Goal: Transaction & Acquisition: Purchase product/service

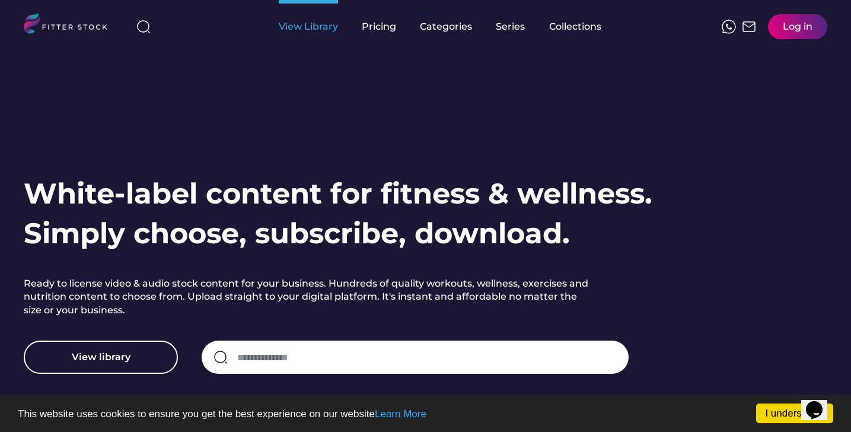
click at [325, 34] on div "View Library" at bounding box center [308, 26] width 59 height 53
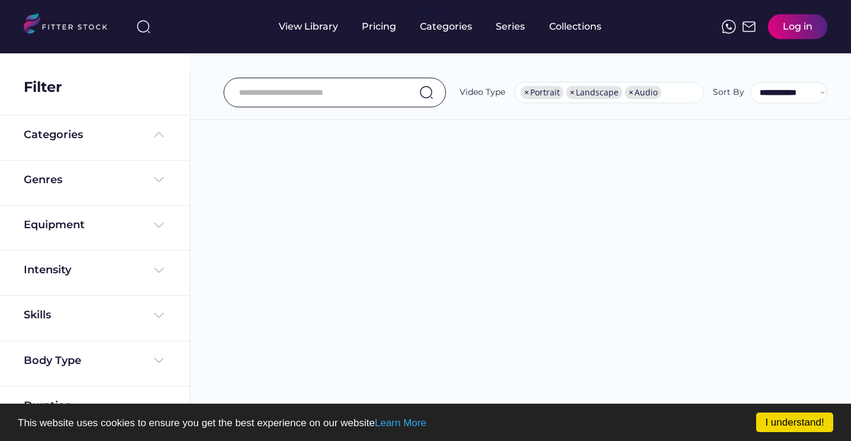
select select "**********"
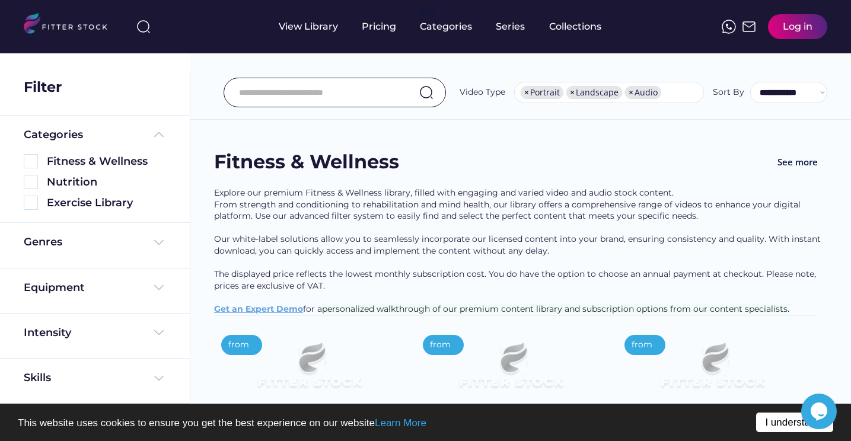
click at [780, 418] on link "I understand!" at bounding box center [795, 423] width 77 height 20
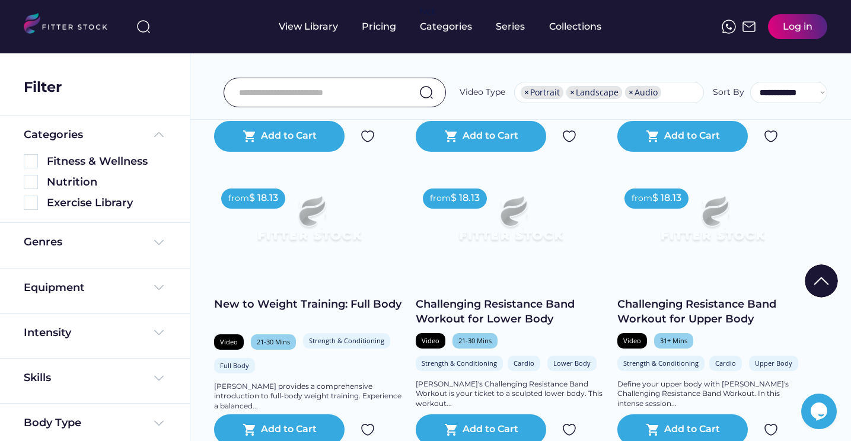
scroll to position [2015, 0]
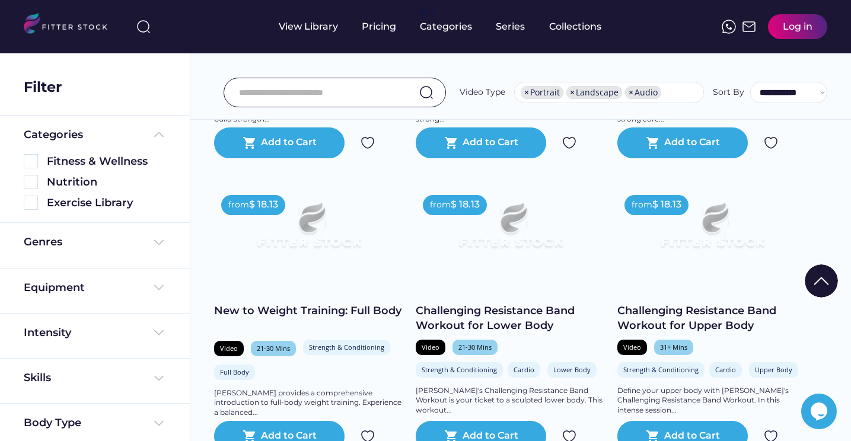
click at [117, 253] on div "Genres" at bounding box center [95, 245] width 142 height 21
click at [124, 239] on div "Genres" at bounding box center [95, 242] width 142 height 15
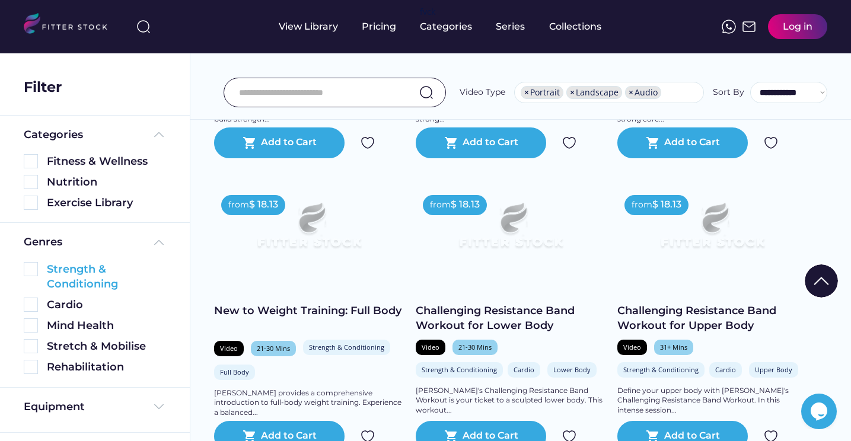
click at [109, 276] on div "Strength & Conditioning" at bounding box center [106, 277] width 119 height 30
click at [47, 269] on div "Strength & Conditioning" at bounding box center [106, 277] width 119 height 30
click at [31, 268] on img at bounding box center [31, 269] width 14 height 14
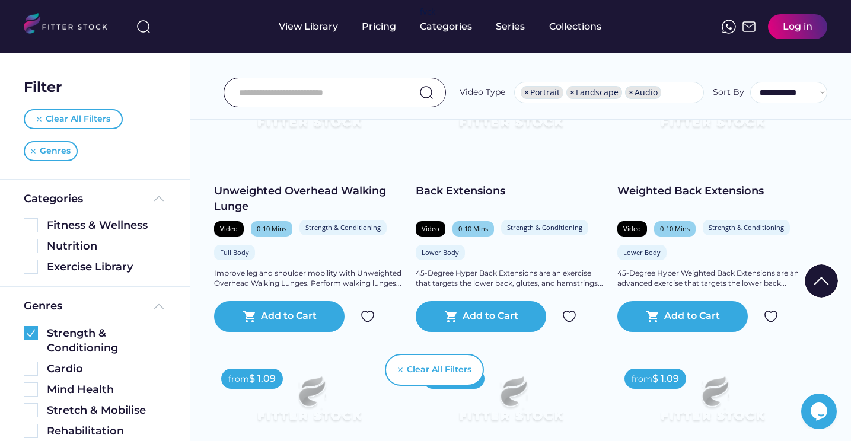
scroll to position [2725, 0]
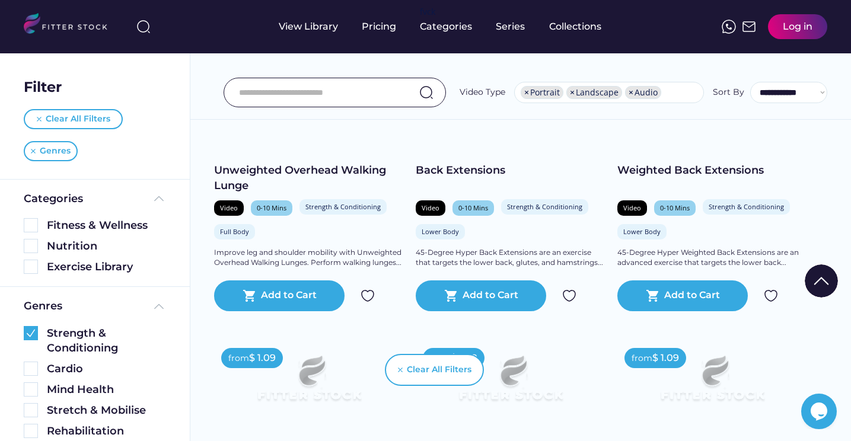
click at [343, 101] on input "input" at bounding box center [320, 92] width 162 height 25
type input "***"
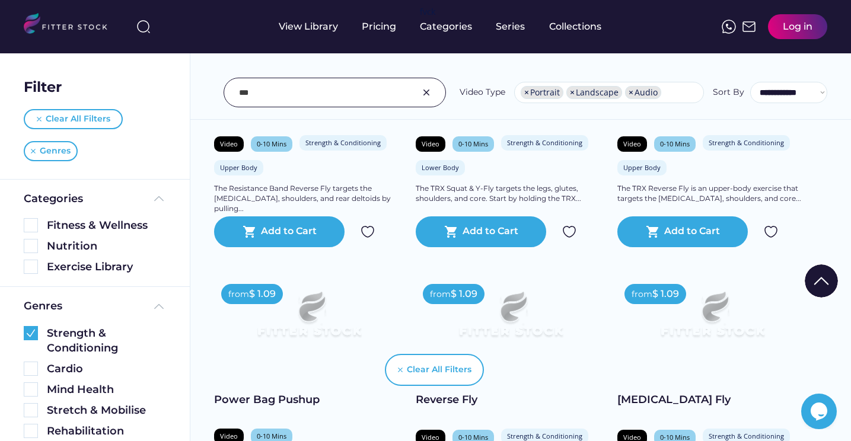
scroll to position [1645, 0]
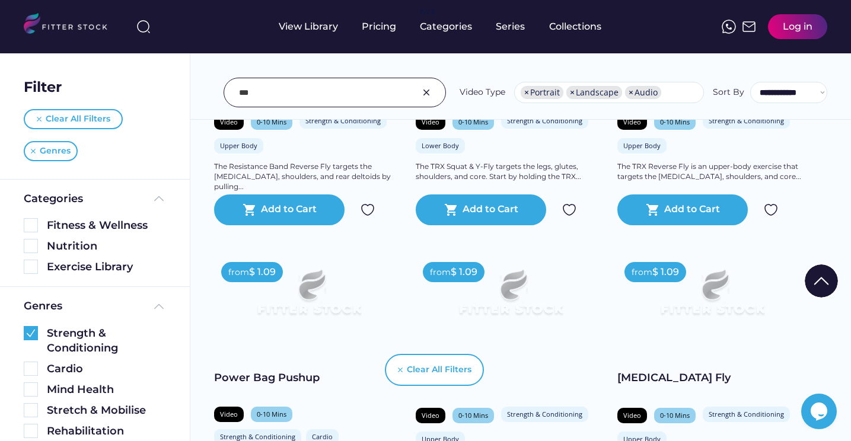
click at [739, 295] on img at bounding box center [713, 297] width 152 height 85
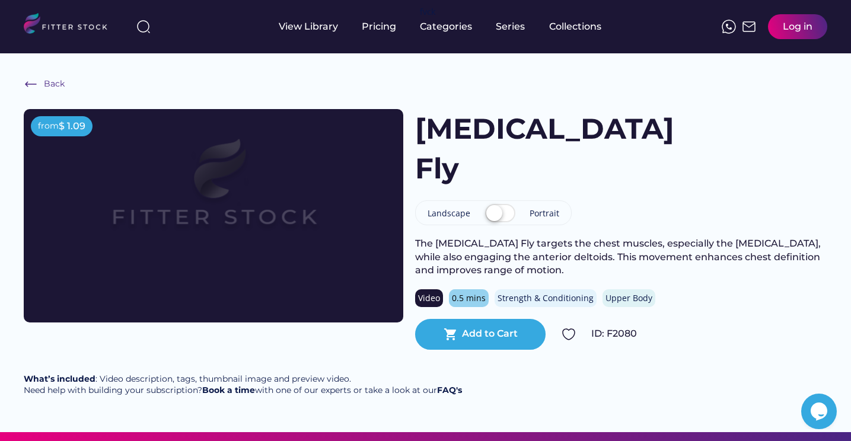
click at [503, 201] on label at bounding box center [500, 214] width 36 height 26
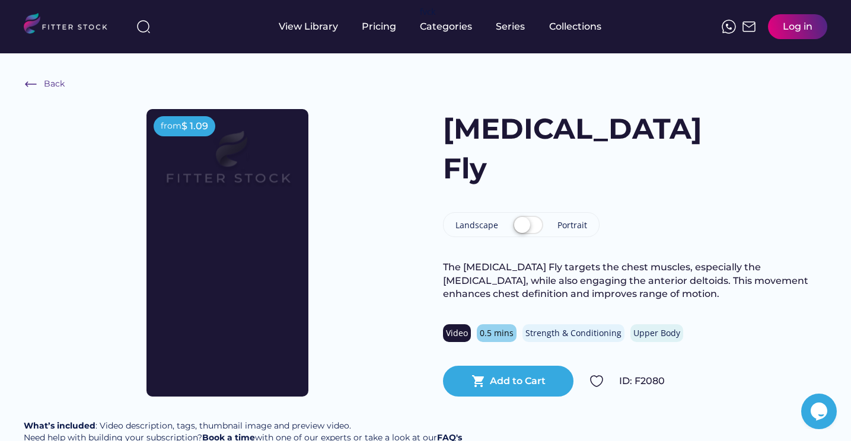
click at [518, 213] on label at bounding box center [528, 226] width 36 height 26
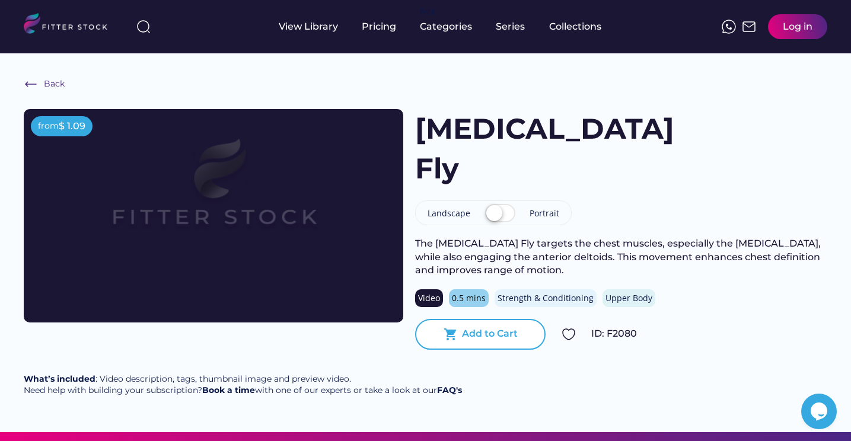
click at [447, 328] on text "shopping_cart" at bounding box center [451, 335] width 14 height 14
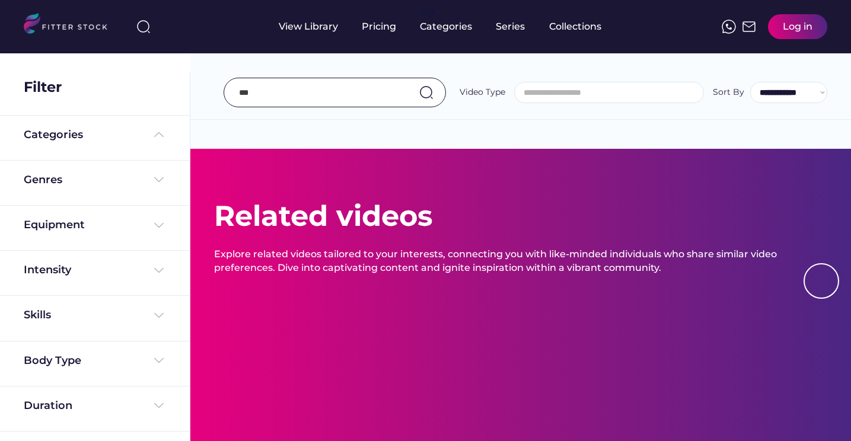
select select "**********"
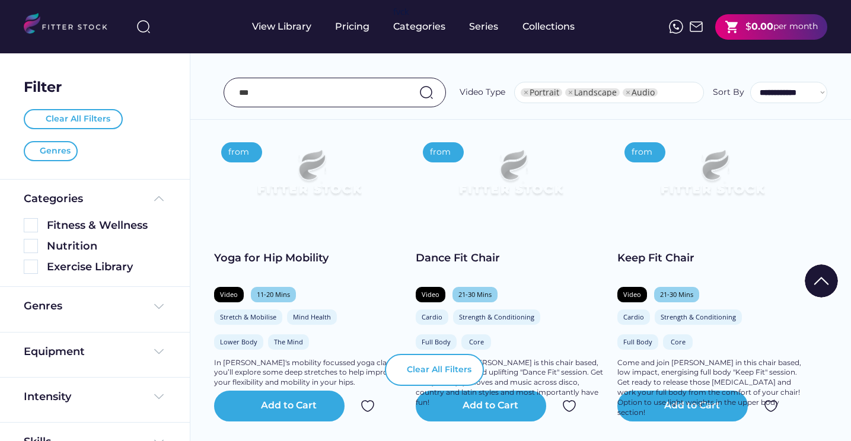
select select "**********"
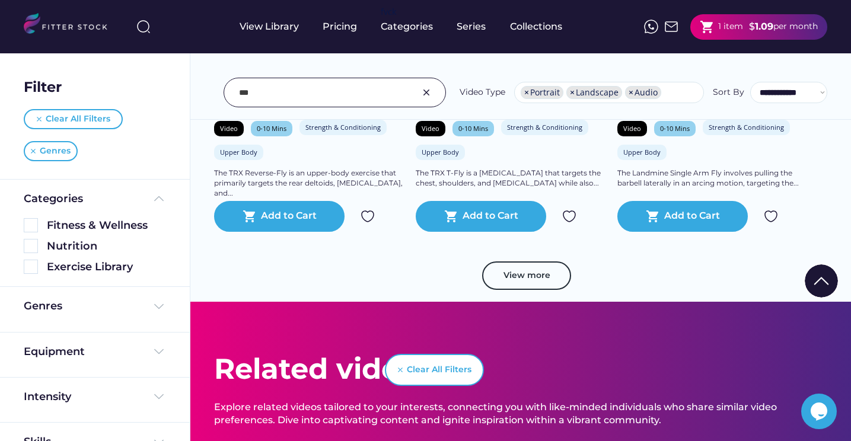
click at [298, 88] on input "input" at bounding box center [320, 92] width 162 height 25
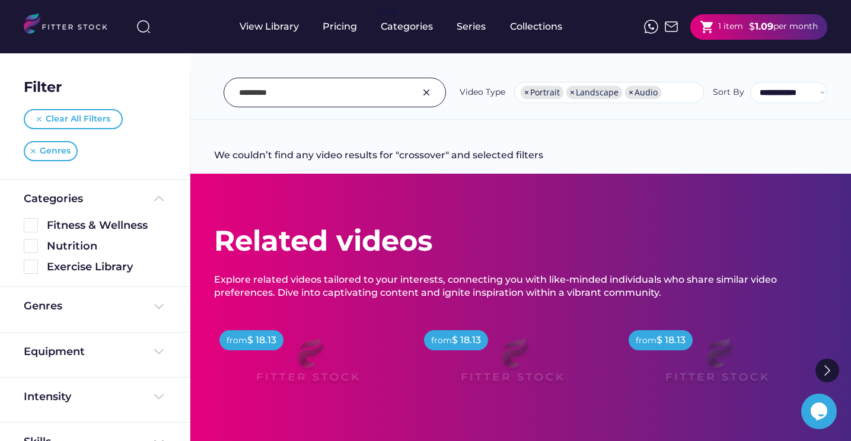
click at [331, 97] on input "input" at bounding box center [320, 92] width 162 height 25
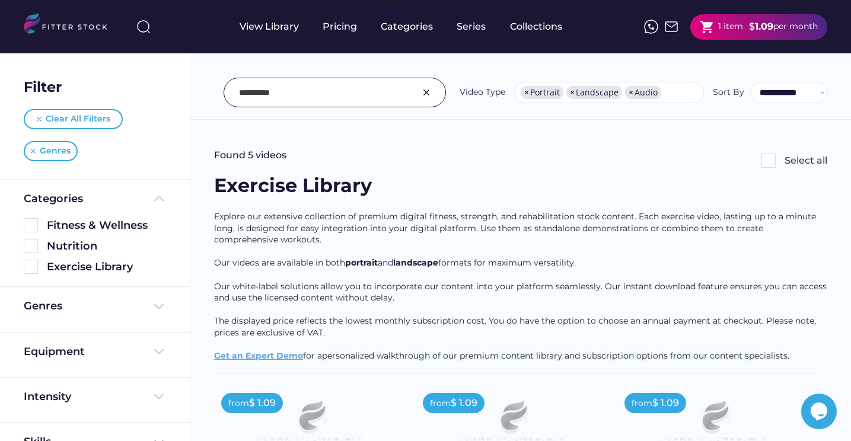
click at [344, 87] on input "input" at bounding box center [320, 92] width 162 height 25
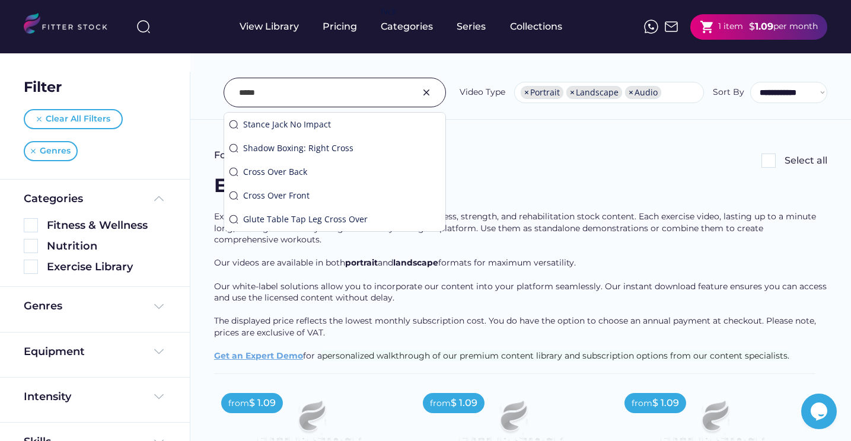
type input "*****"
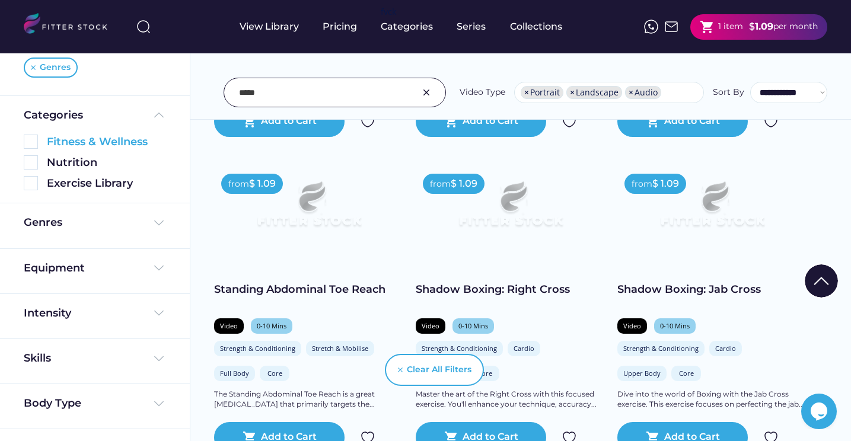
scroll to position [117, 0]
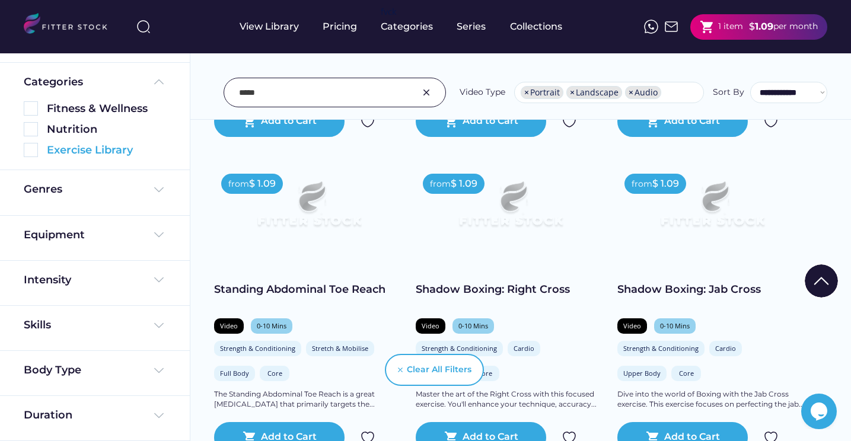
click at [111, 147] on div "Exercise Library" at bounding box center [106, 150] width 119 height 15
click at [28, 150] on img at bounding box center [31, 150] width 14 height 14
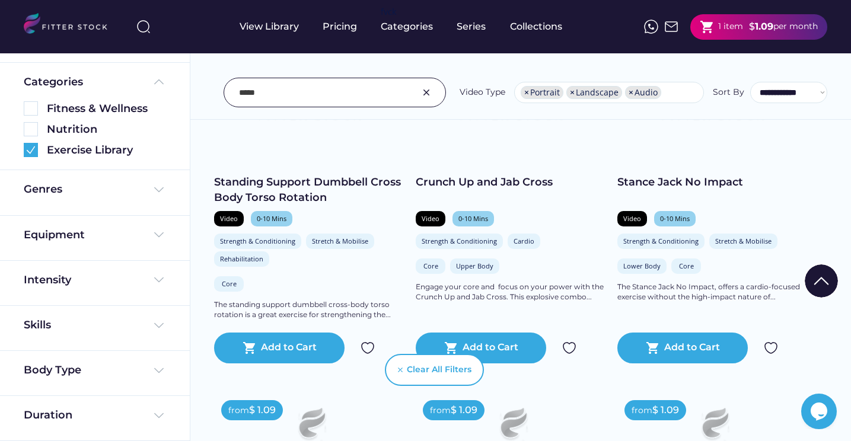
scroll to position [297, 0]
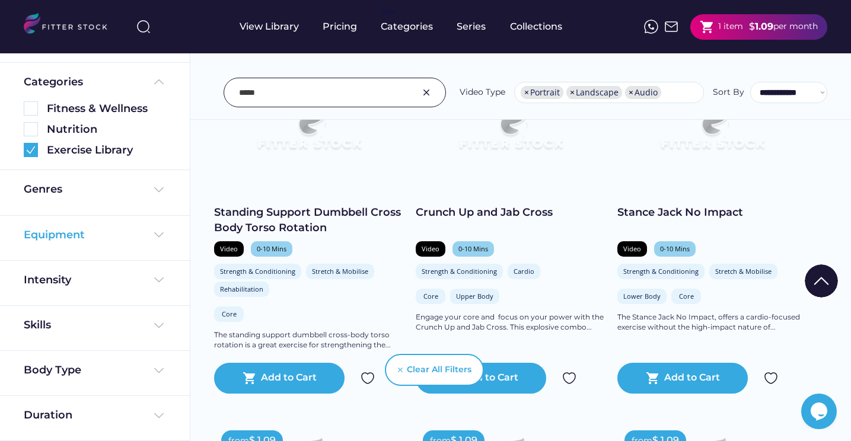
click at [99, 228] on div "Equipment" at bounding box center [95, 235] width 142 height 15
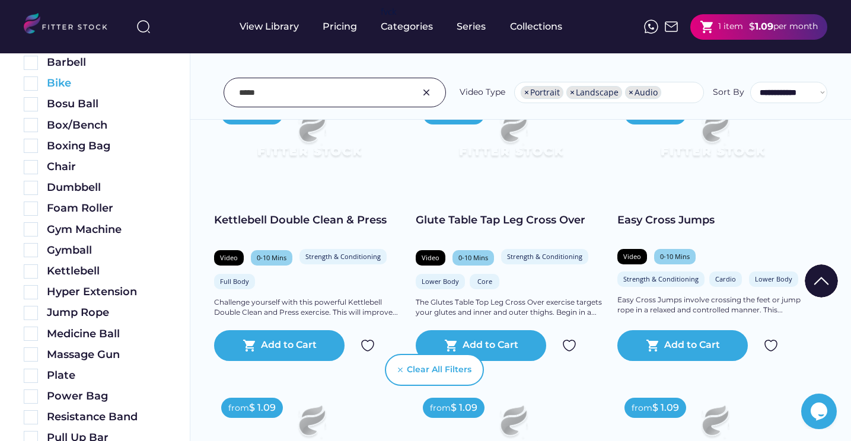
scroll to position [361, 0]
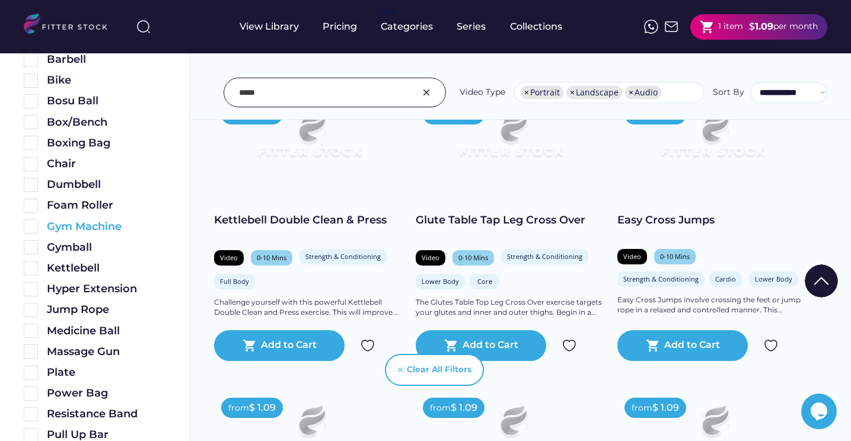
click at [31, 220] on img at bounding box center [31, 227] width 14 height 14
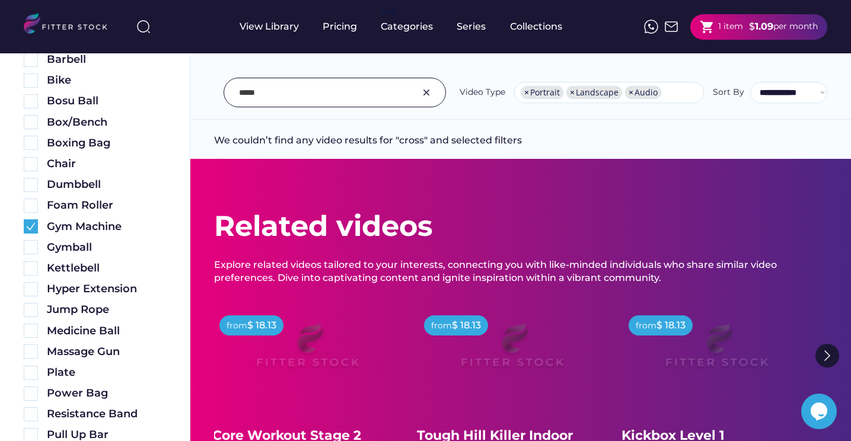
scroll to position [0, 0]
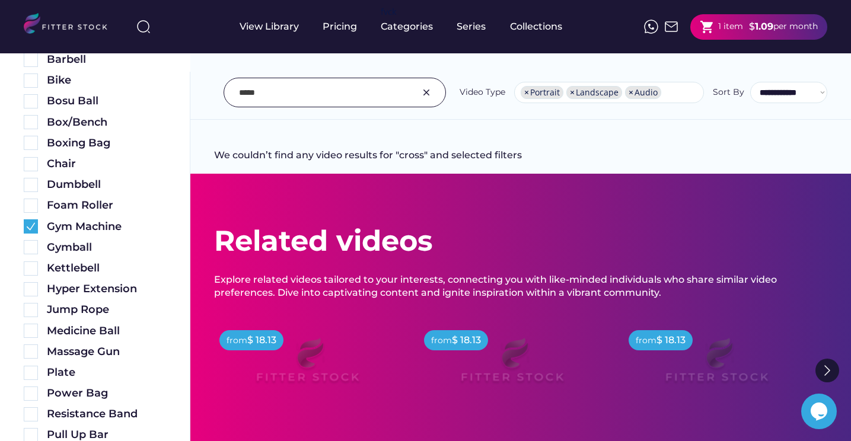
click at [431, 97] on img at bounding box center [426, 92] width 14 height 14
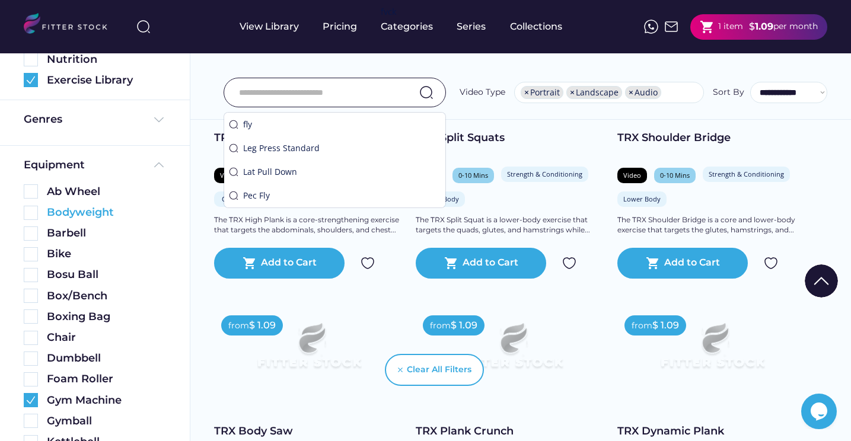
scroll to position [210, 0]
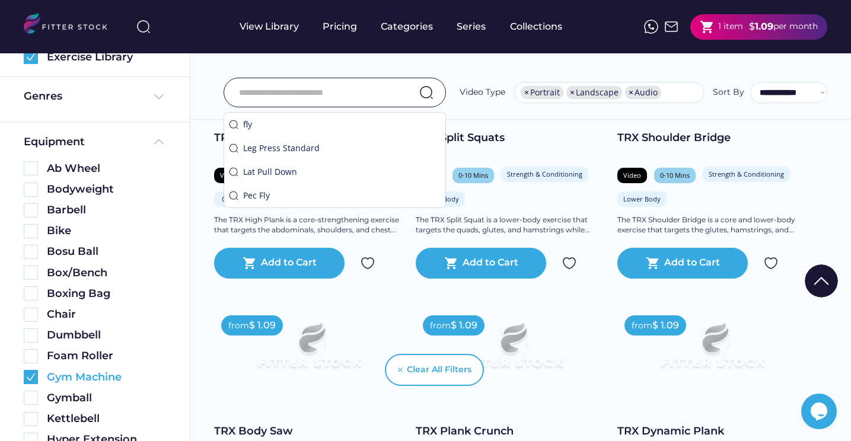
click at [25, 376] on img at bounding box center [31, 377] width 14 height 14
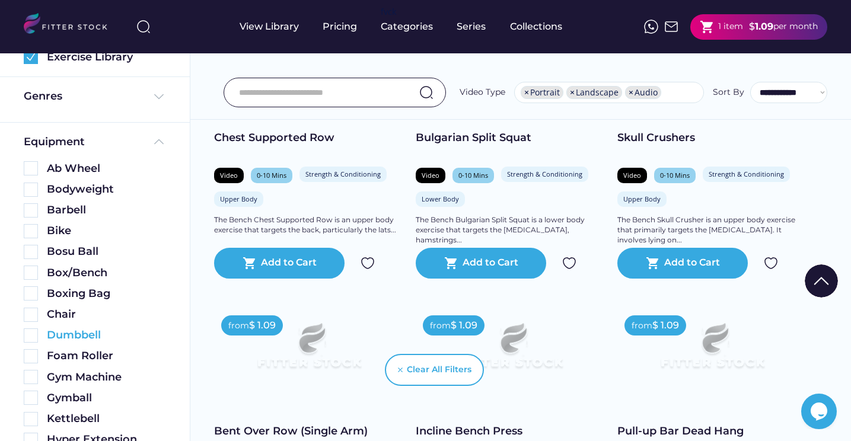
click at [58, 337] on div "Dumbbell" at bounding box center [106, 335] width 119 height 15
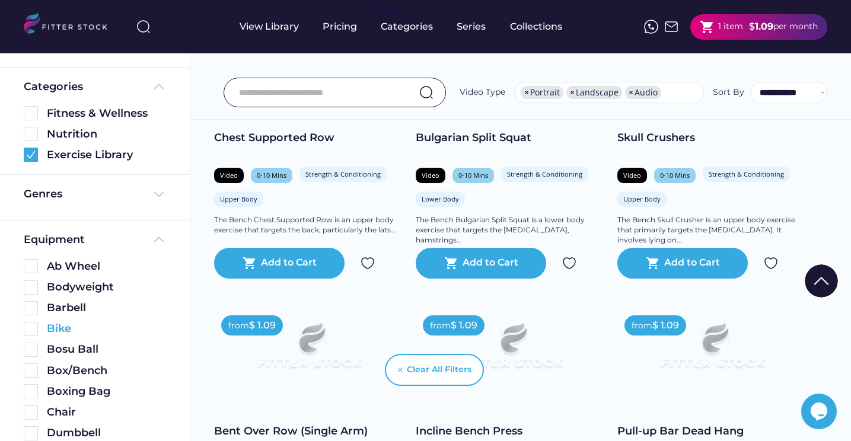
scroll to position [0, 0]
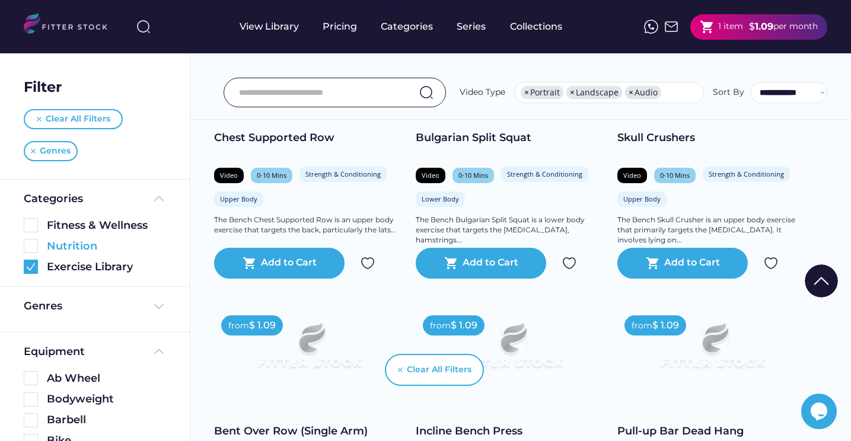
click at [86, 243] on div "Nutrition" at bounding box center [106, 246] width 119 height 15
click at [38, 221] on div "Fitness & Wellness" at bounding box center [95, 225] width 142 height 15
click at [31, 226] on img at bounding box center [31, 225] width 14 height 14
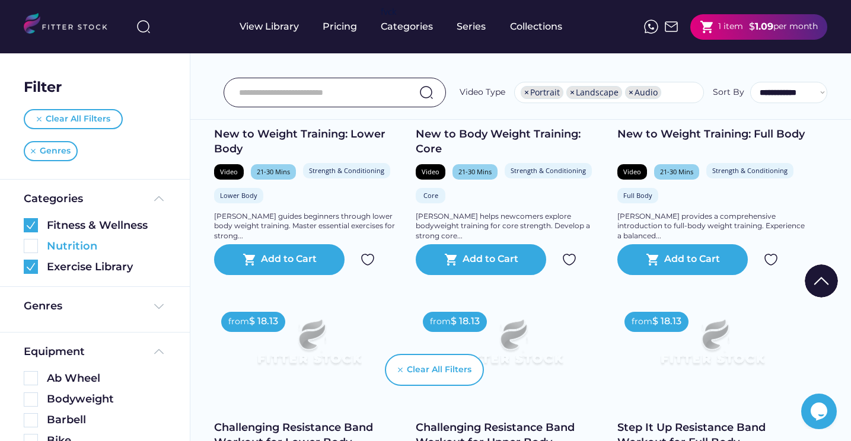
click at [31, 246] on img at bounding box center [31, 246] width 14 height 14
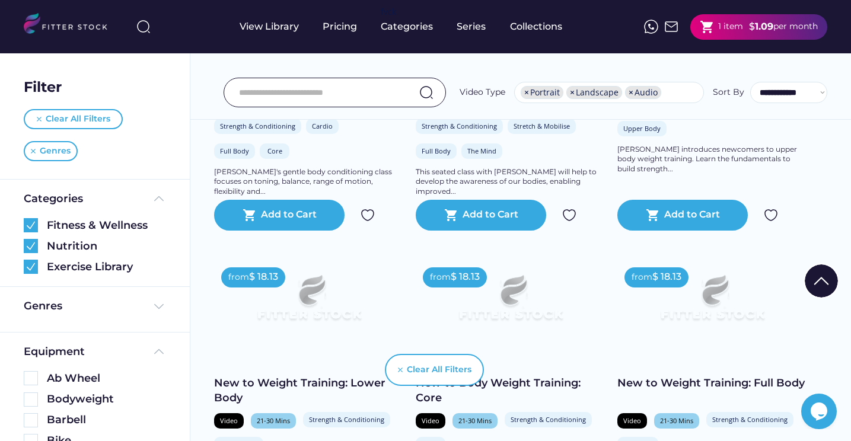
scroll to position [1032, 0]
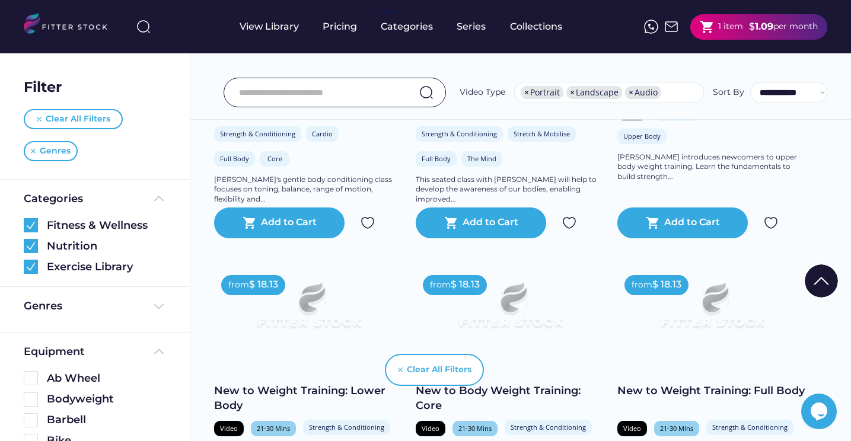
click at [286, 102] on input "input" at bounding box center [320, 92] width 162 height 25
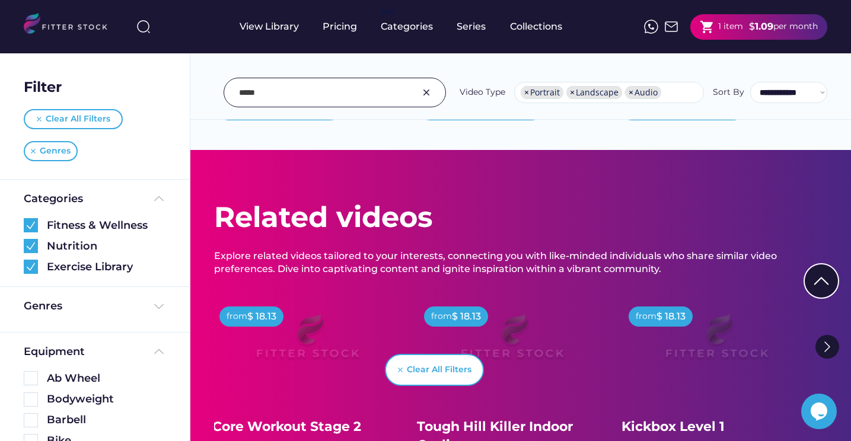
scroll to position [2354, 0]
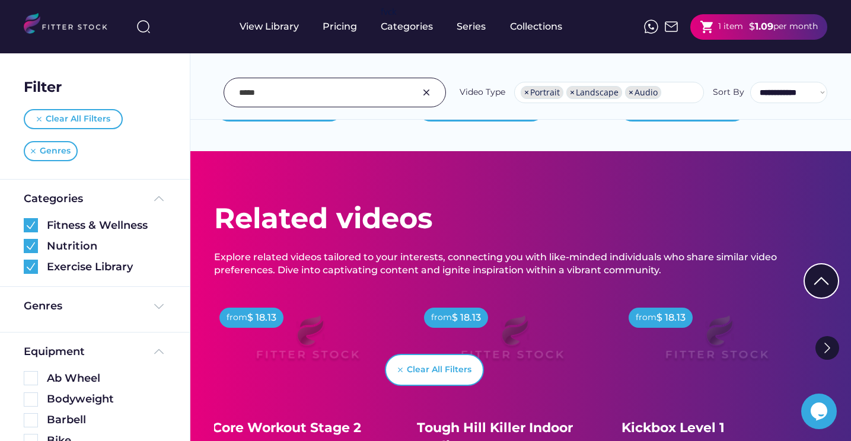
click at [369, 98] on input "input" at bounding box center [320, 92] width 162 height 25
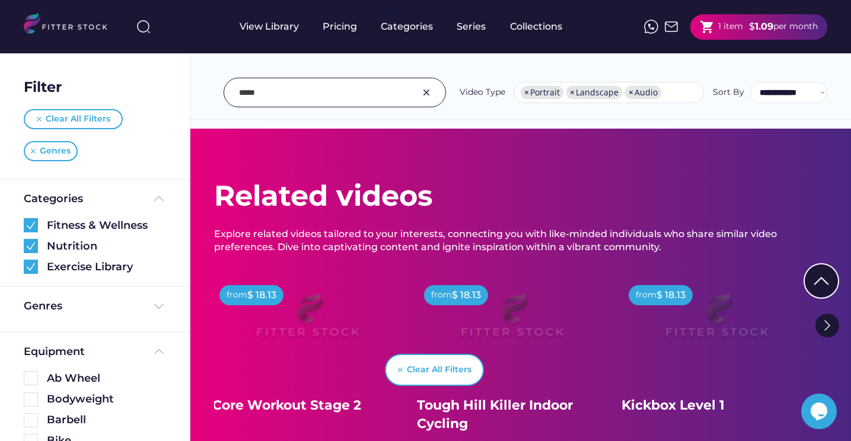
scroll to position [2291, 0]
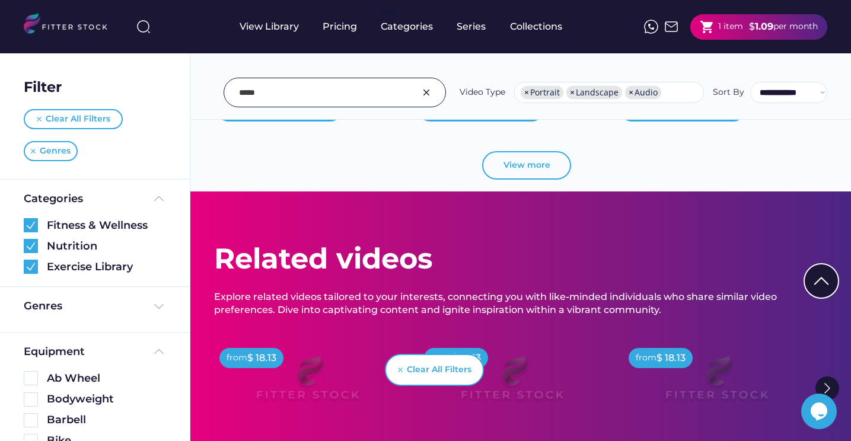
click at [516, 169] on button "View more" at bounding box center [526, 165] width 89 height 28
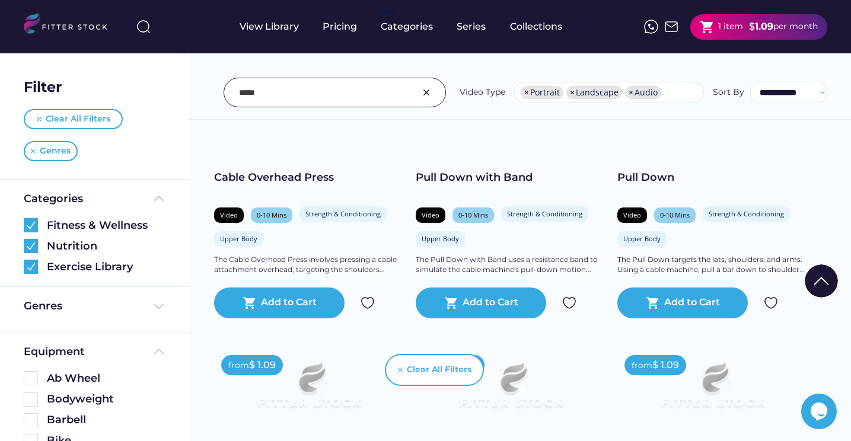
scroll to position [1895, 0]
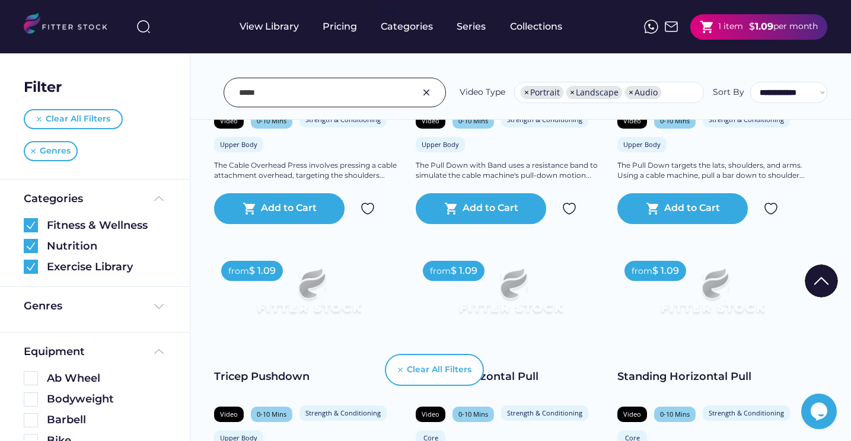
click at [319, 82] on input "input" at bounding box center [320, 92] width 162 height 25
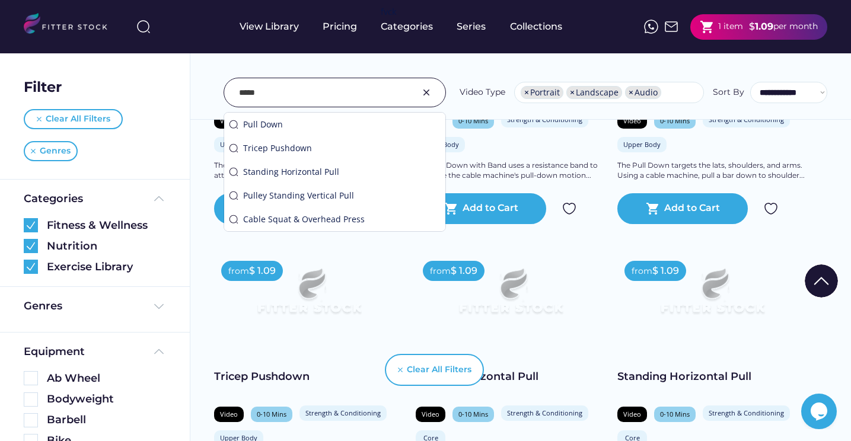
click at [322, 91] on input "input" at bounding box center [320, 92] width 162 height 25
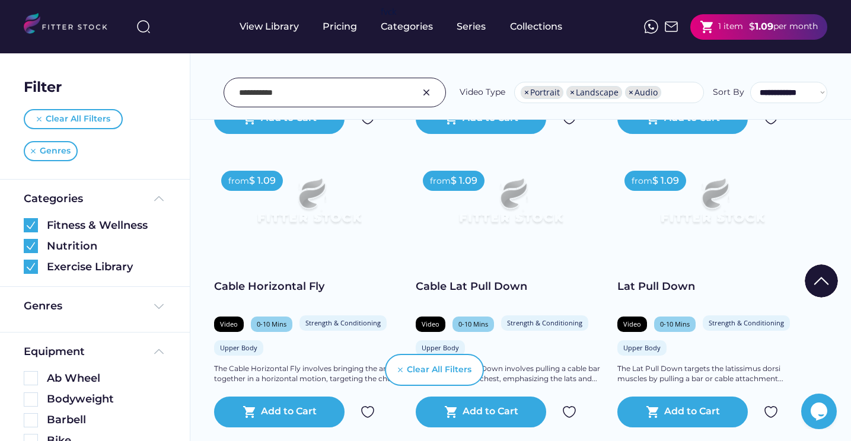
scroll to position [502, 0]
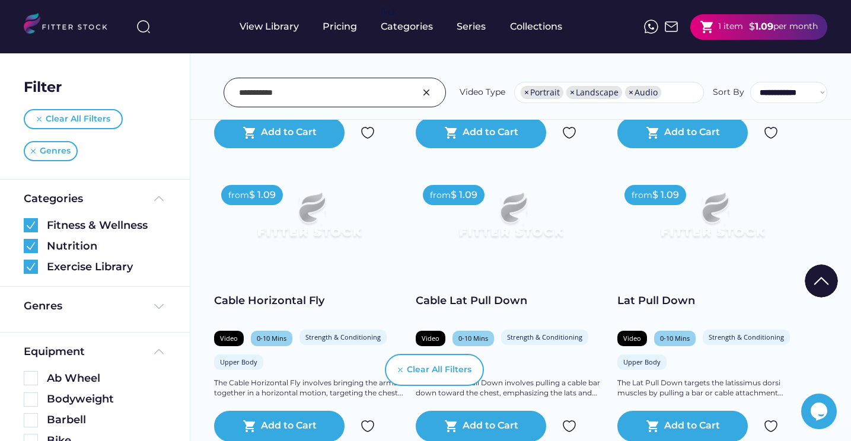
click at [361, 85] on input "input" at bounding box center [320, 92] width 162 height 25
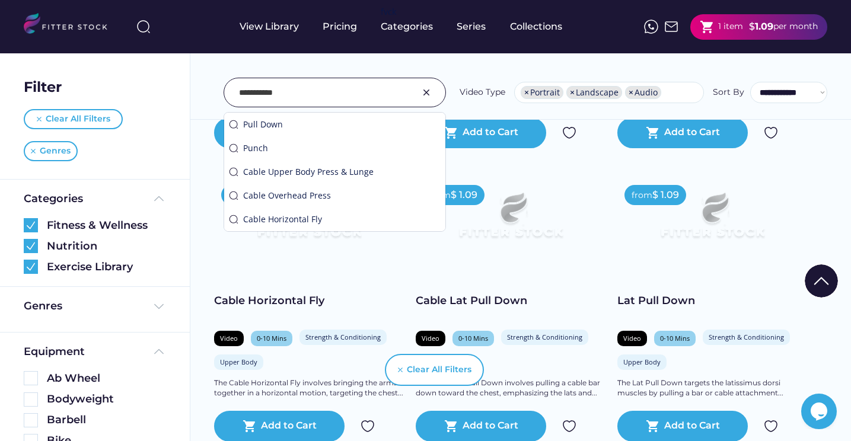
click at [361, 85] on input "input" at bounding box center [320, 92] width 162 height 25
type input "*****"
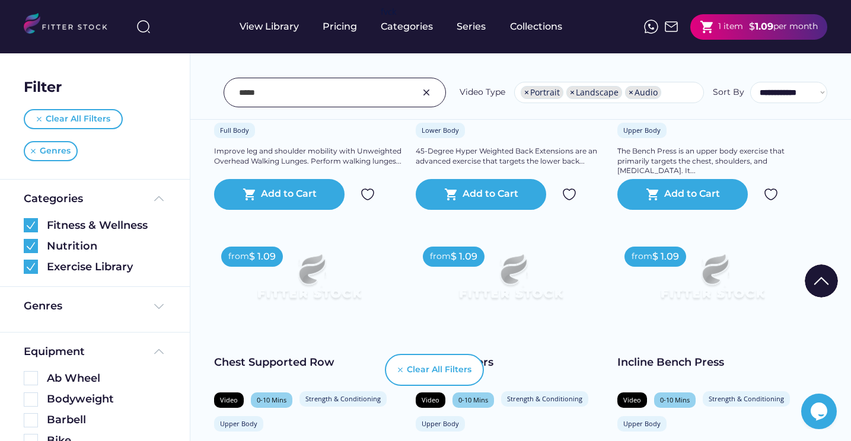
scroll to position [1597, 0]
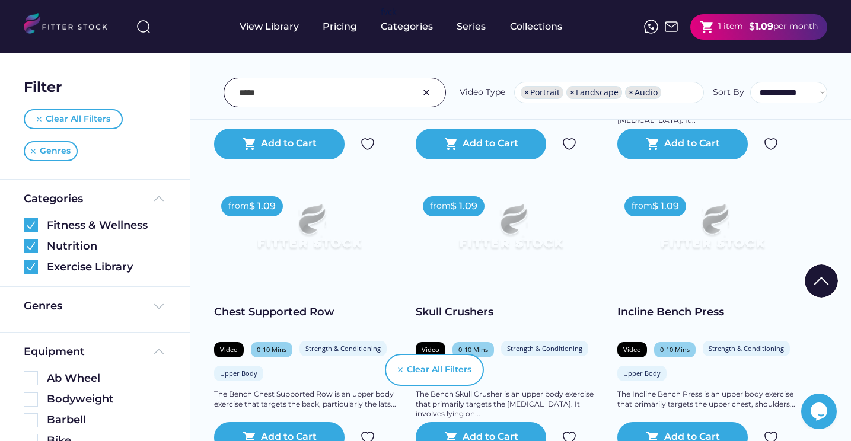
click at [767, 23] on strong "1.09" at bounding box center [764, 26] width 18 height 11
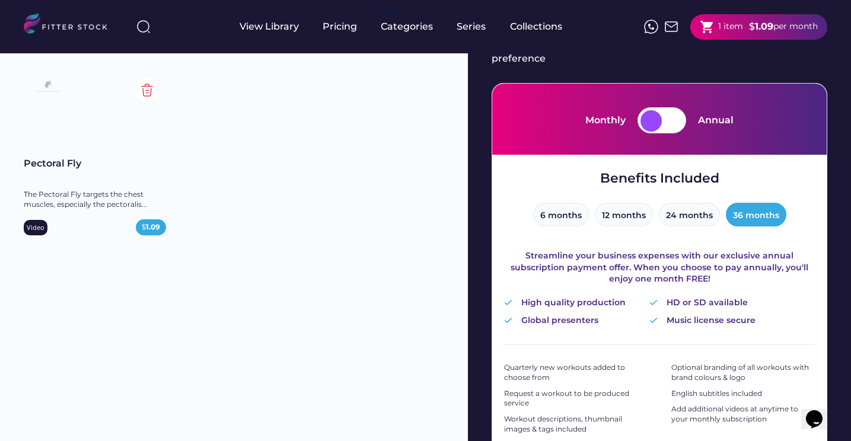
scroll to position [21, 0]
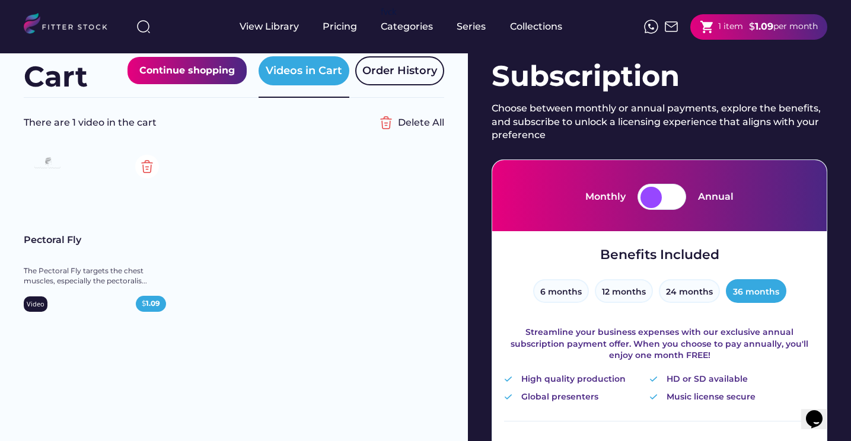
click at [670, 187] on div at bounding box center [672, 197] width 21 height 21
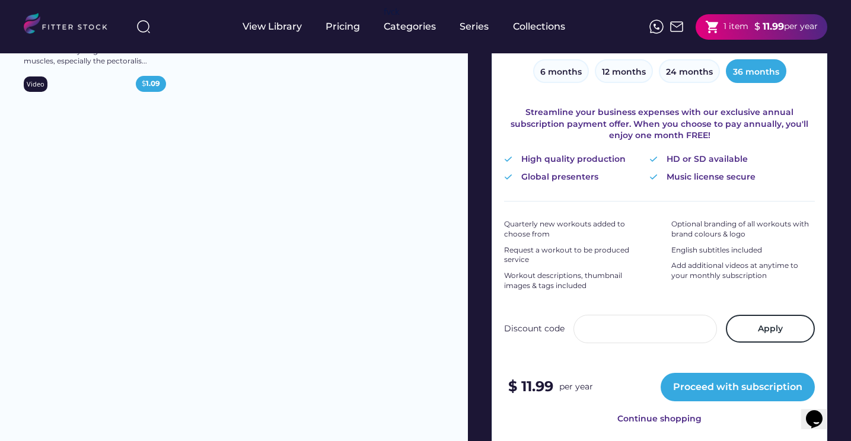
scroll to position [0, 0]
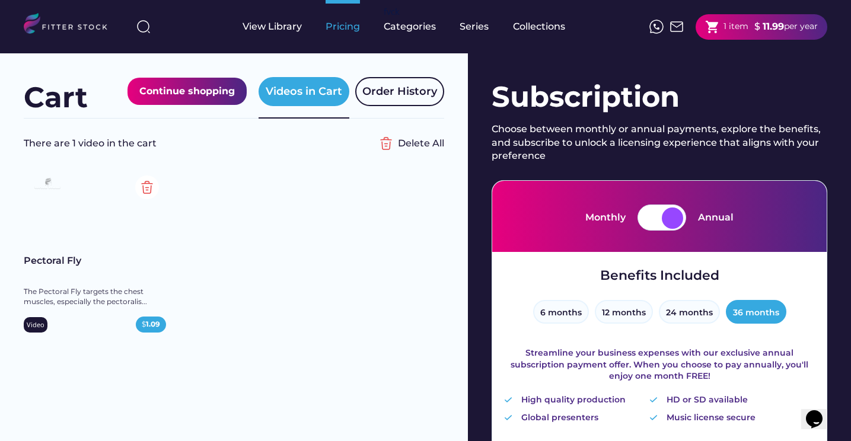
click at [345, 30] on div "Pricing" at bounding box center [343, 26] width 34 height 13
